Goal: Task Accomplishment & Management: Manage account settings

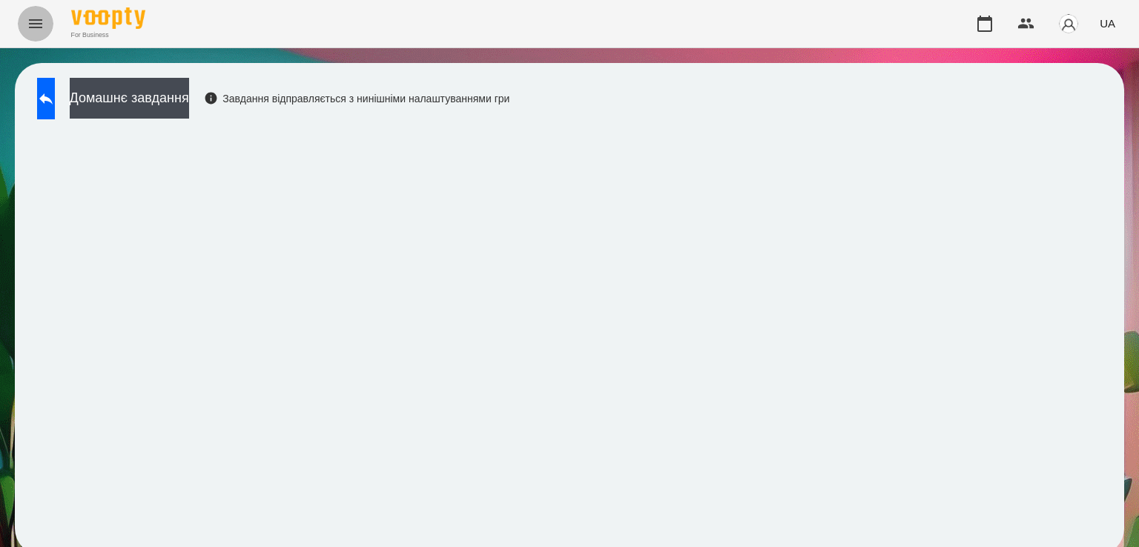
click at [24, 32] on button "Menu" at bounding box center [36, 24] width 36 height 36
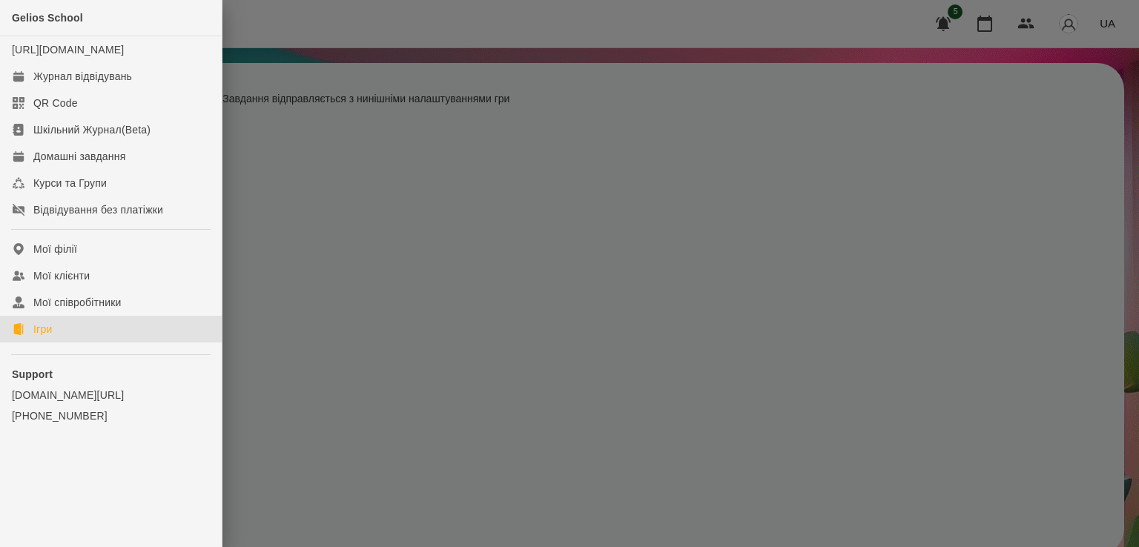
click at [65, 343] on link "Ігри" at bounding box center [111, 329] width 222 height 27
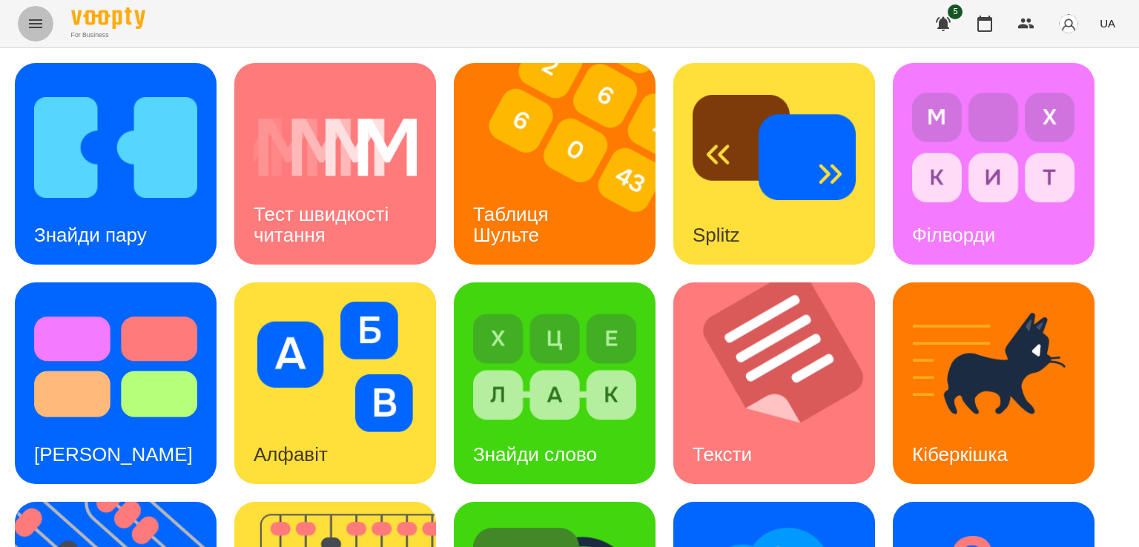
click at [39, 16] on icon "Menu" at bounding box center [36, 24] width 18 height 18
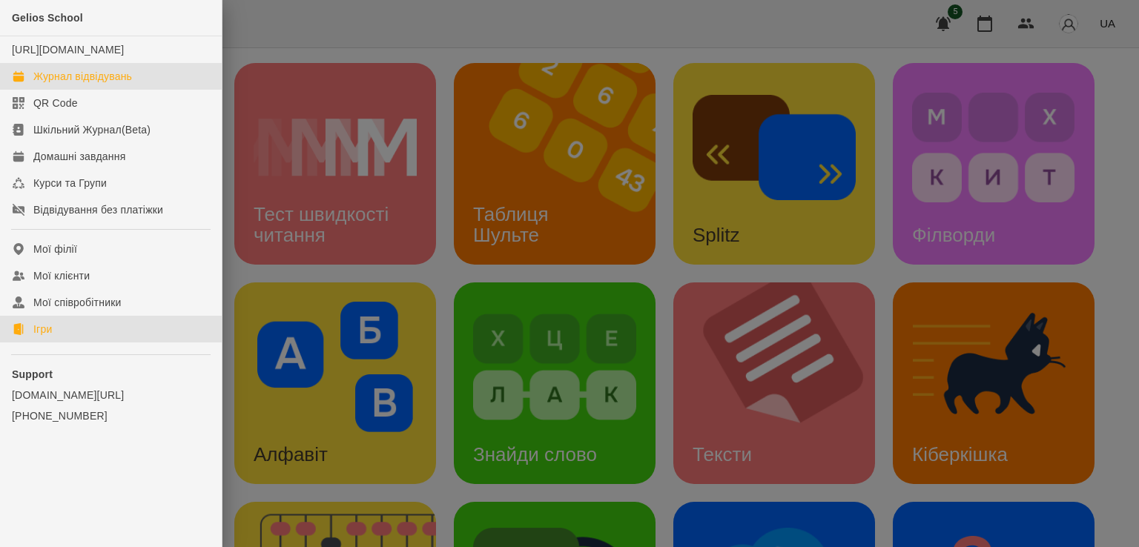
click at [72, 84] on div "Журнал відвідувань" at bounding box center [82, 76] width 99 height 15
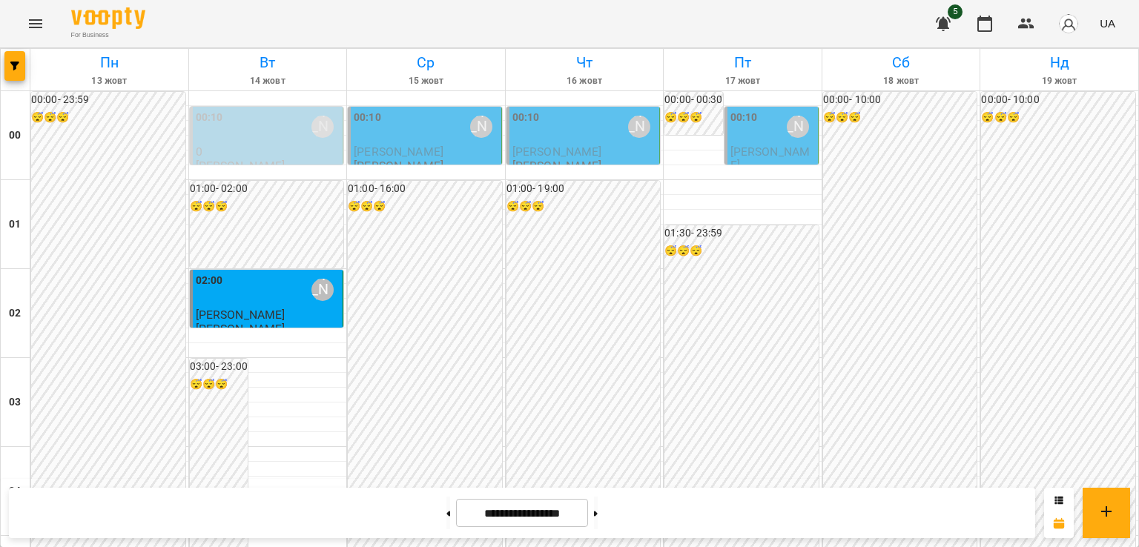
scroll to position [1683, 0]
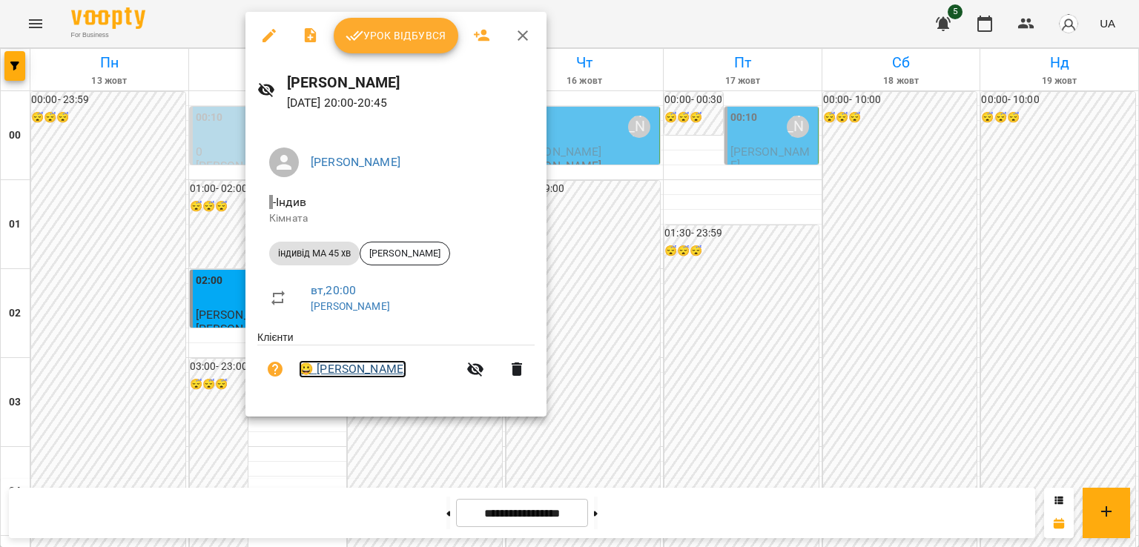
click at [381, 374] on link "😀 [PERSON_NAME]" at bounding box center [353, 369] width 108 height 18
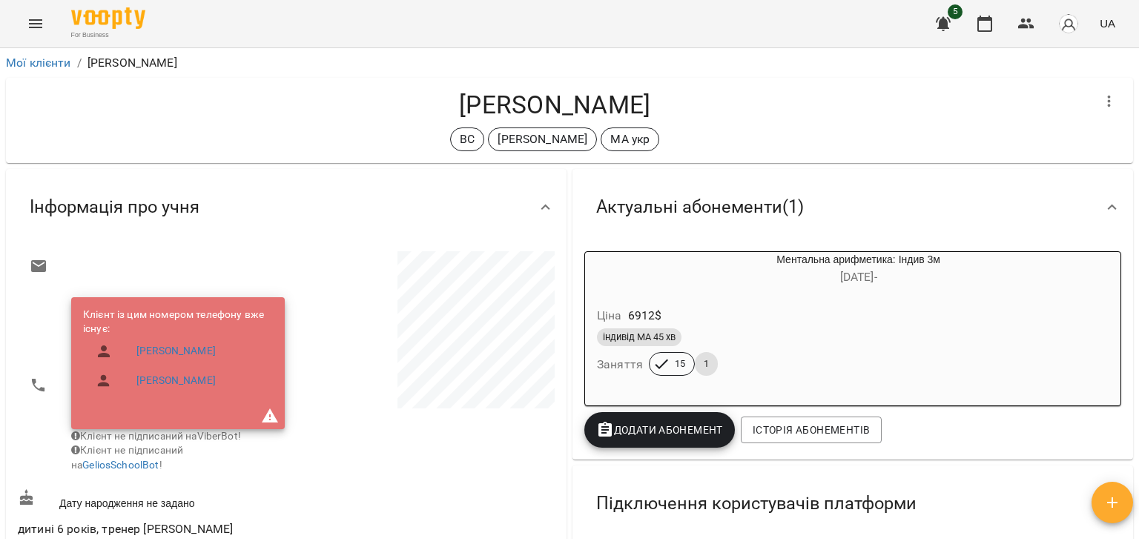
drag, startPoint x: 1138, startPoint y: 99, endPoint x: 1136, endPoint y: 122, distance: 23.1
click at [1136, 122] on div "**********" at bounding box center [569, 321] width 1139 height 547
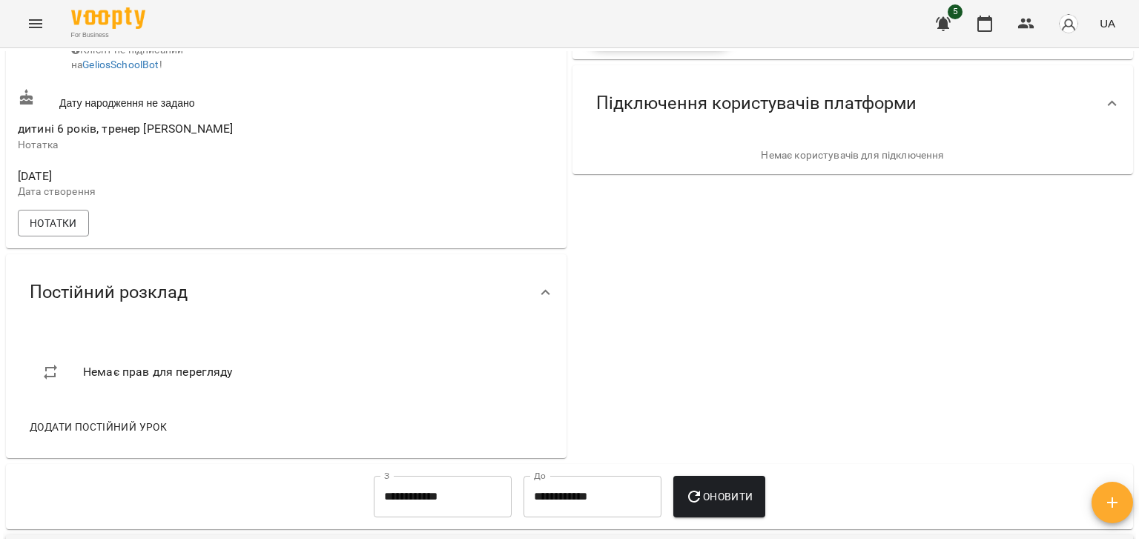
scroll to position [408, 0]
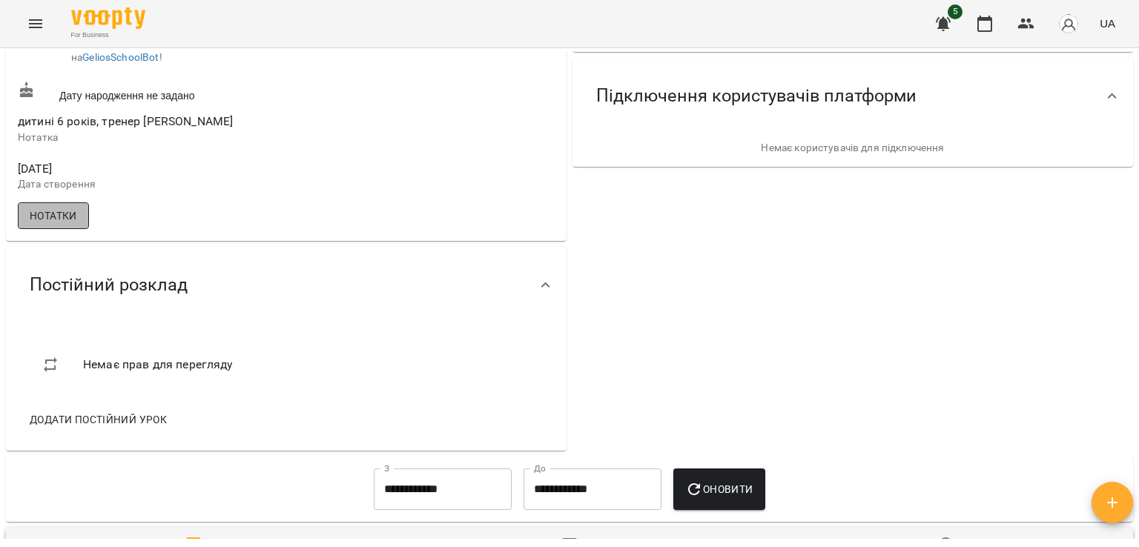
click at [86, 229] on button "Нотатки" at bounding box center [53, 215] width 71 height 27
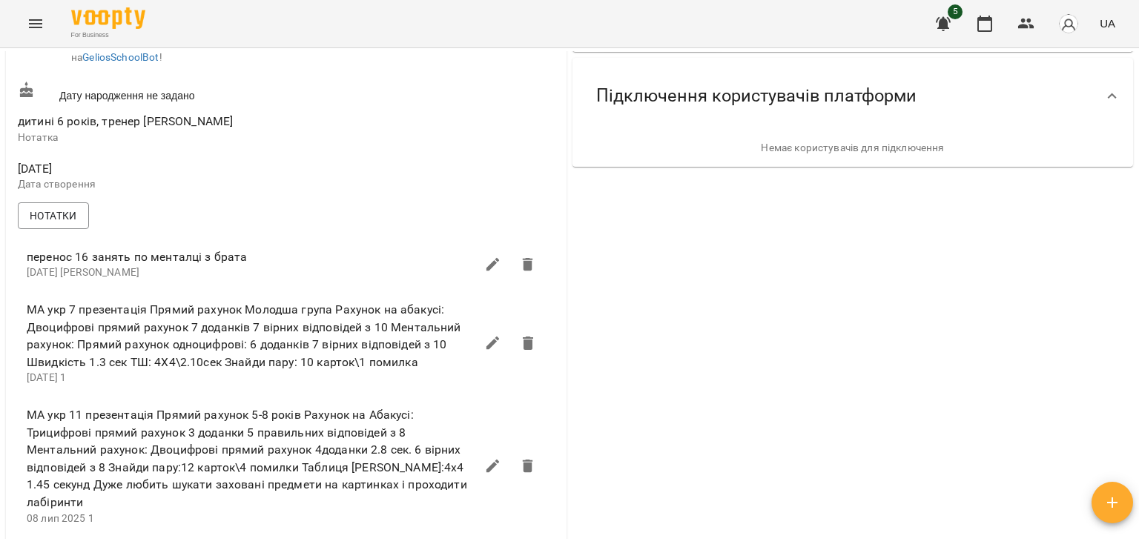
click at [1136, 191] on div "Мої клієнти / [PERSON_NAME] [PERSON_NAME] ВС [PERSON_NAME] укр Актуальні абонем…" at bounding box center [569, 321] width 1139 height 547
drag, startPoint x: 1136, startPoint y: 191, endPoint x: 1135, endPoint y: 214, distance: 23.0
click at [1135, 214] on div "Мої клієнти / [PERSON_NAME] [PERSON_NAME] ВС [PERSON_NAME] укр Актуальні абонем…" at bounding box center [569, 321] width 1139 height 547
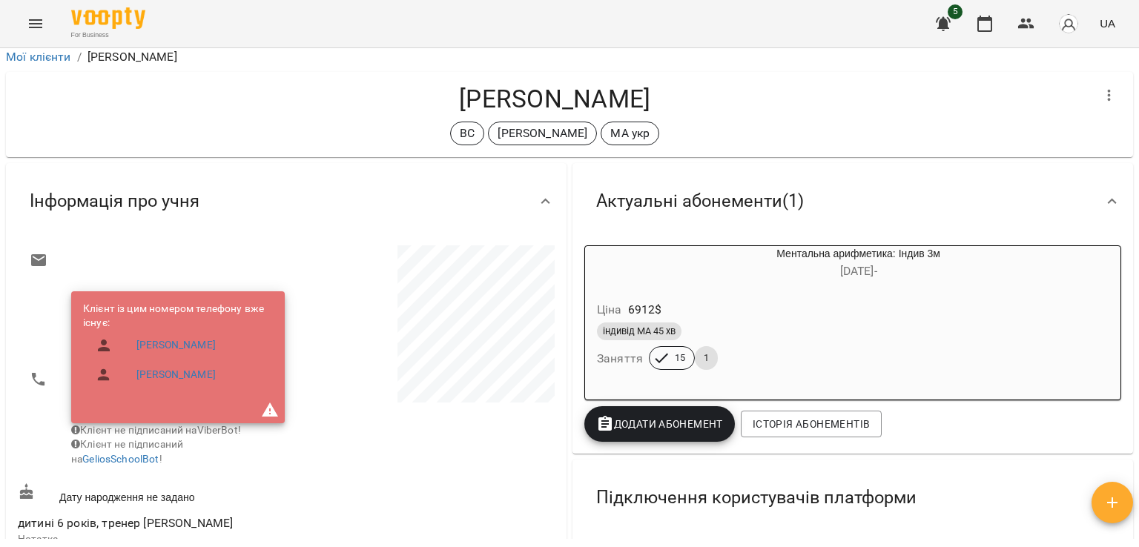
scroll to position [0, 0]
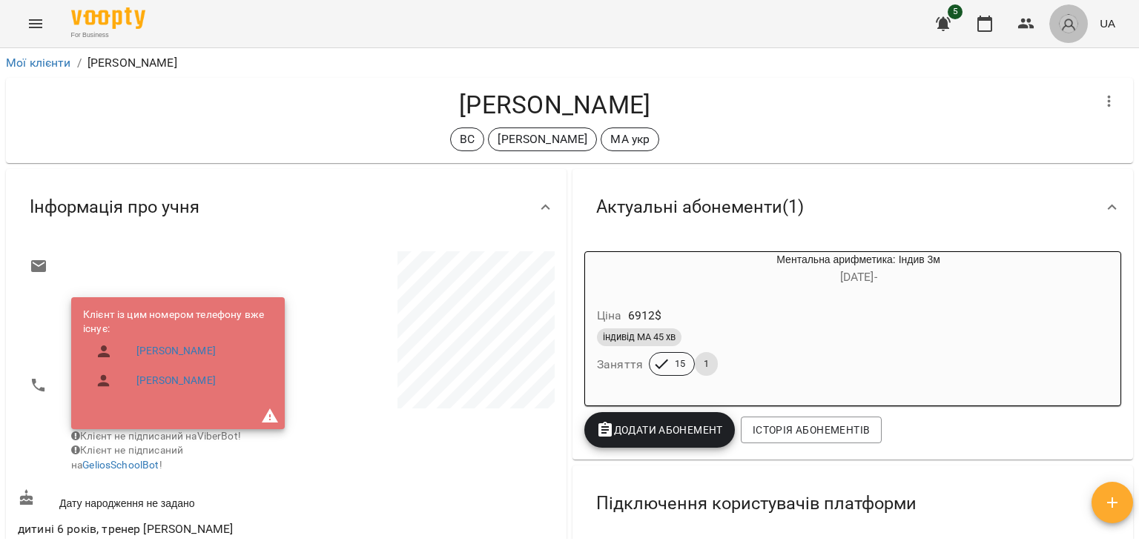
click at [1066, 27] on img "button" at bounding box center [1068, 23] width 21 height 21
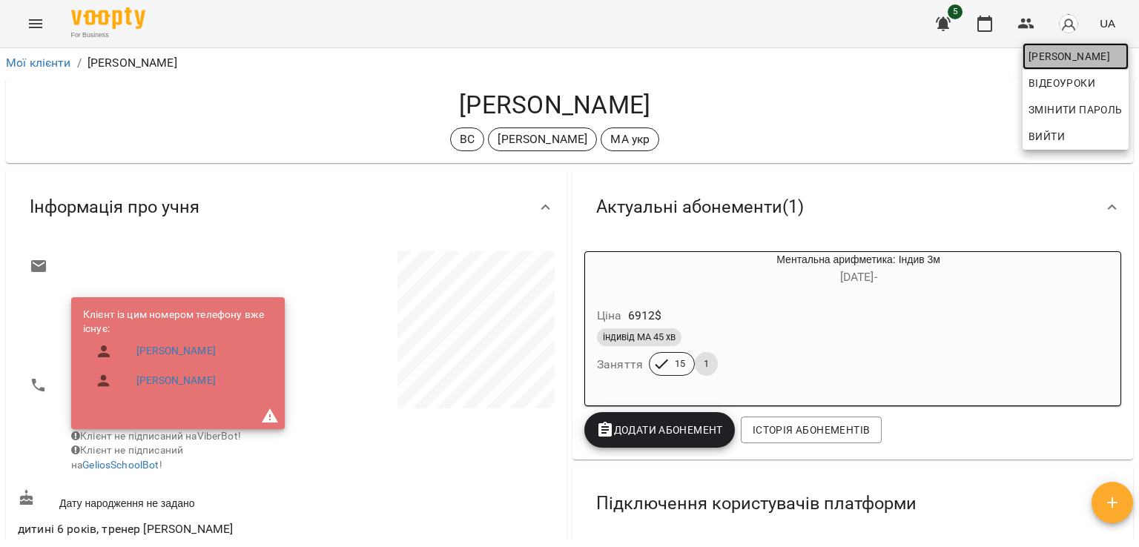
click at [1062, 48] on span "[PERSON_NAME]" at bounding box center [1076, 56] width 94 height 18
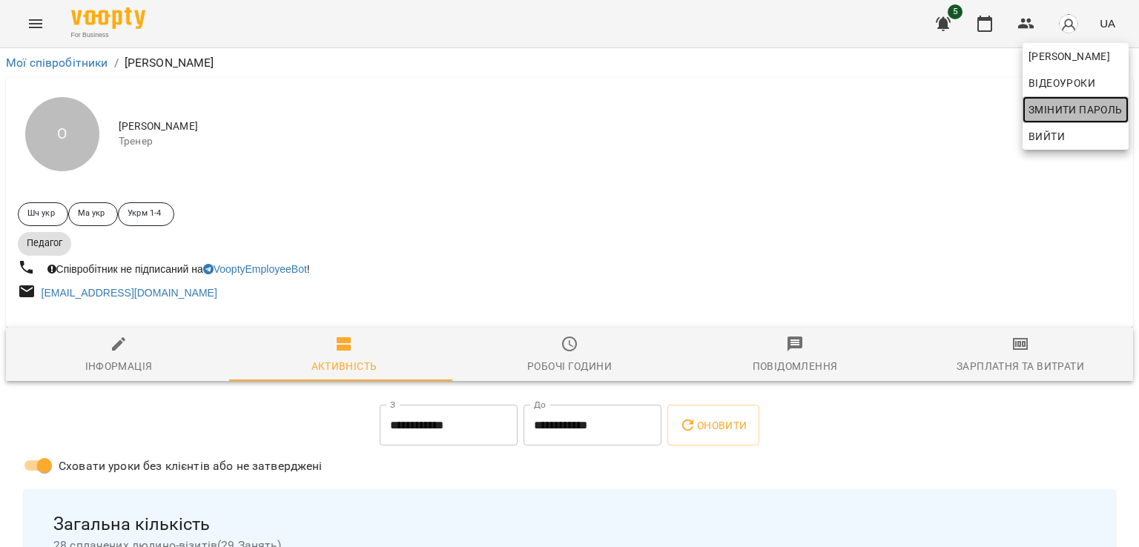
click at [1063, 112] on span "Змінити пароль" at bounding box center [1076, 110] width 94 height 18
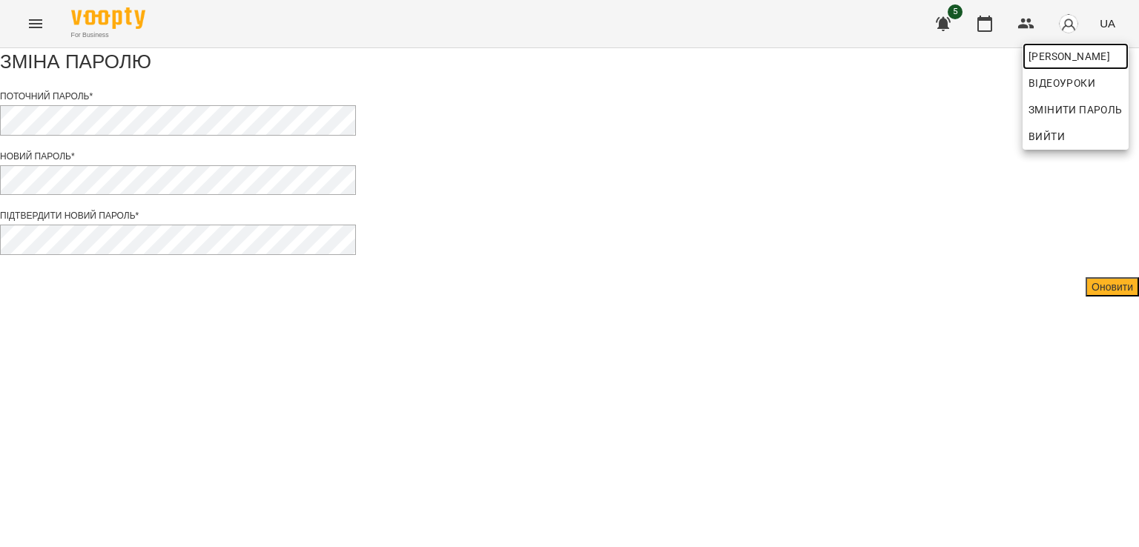
click at [1061, 59] on span "[PERSON_NAME]" at bounding box center [1076, 56] width 94 height 18
